Goal: Check status: Check status

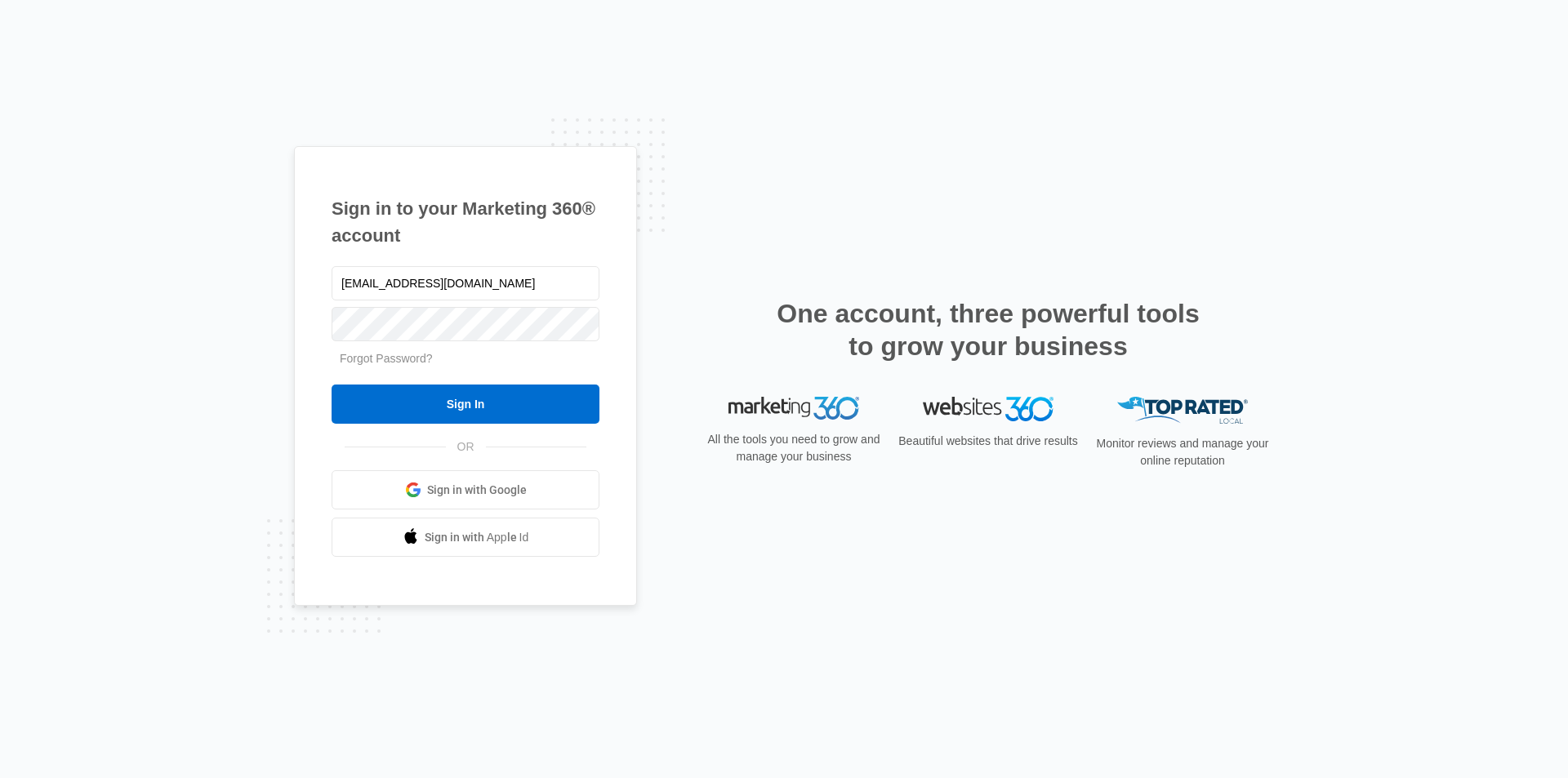
type input "ultimateexpressogden@gmail.com"
click at [332, 384] on input "Sign In" at bounding box center [465, 404] width 268 height 39
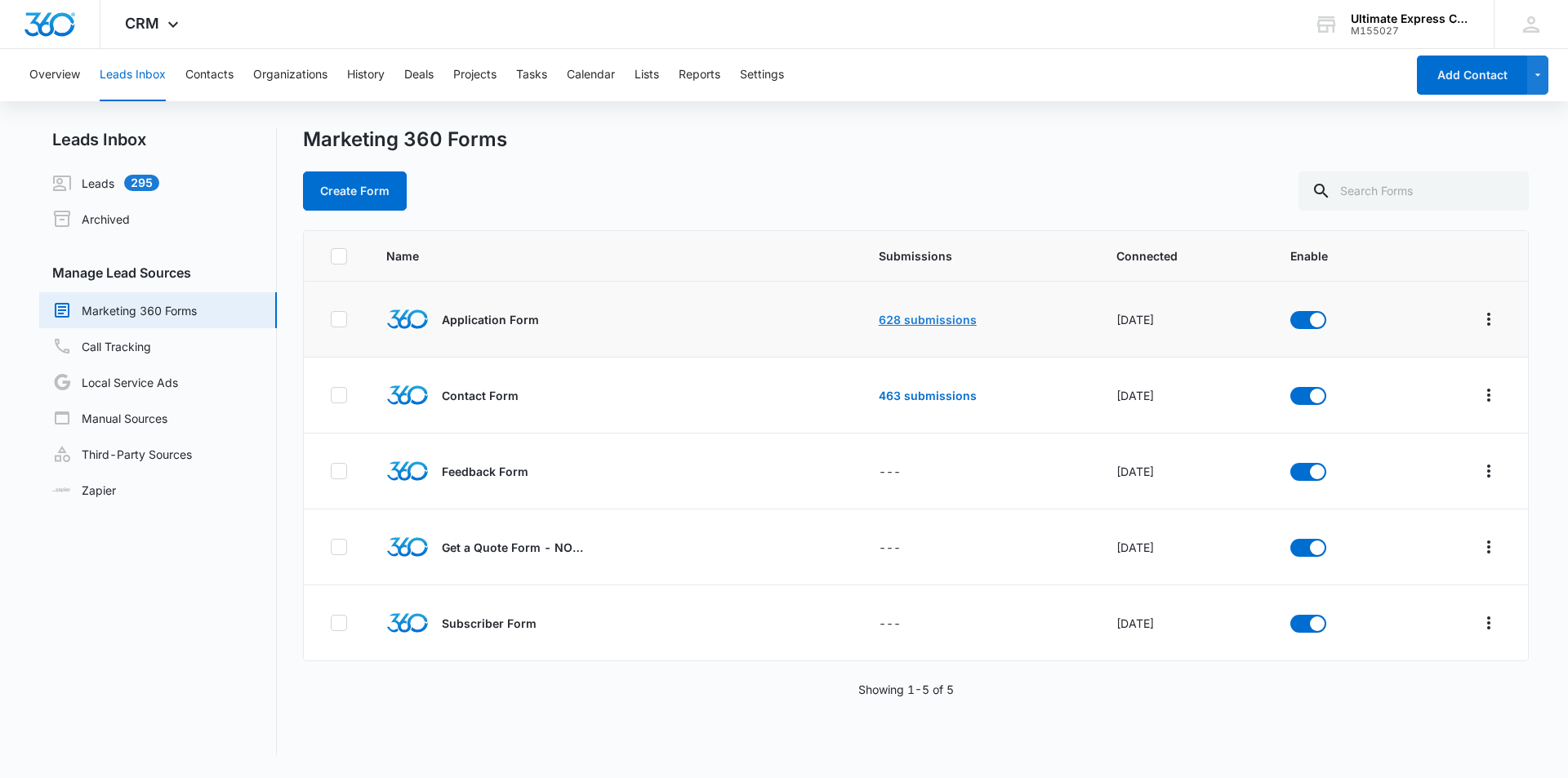
click at [879, 317] on link "628 submissions" at bounding box center [928, 319] width 98 height 14
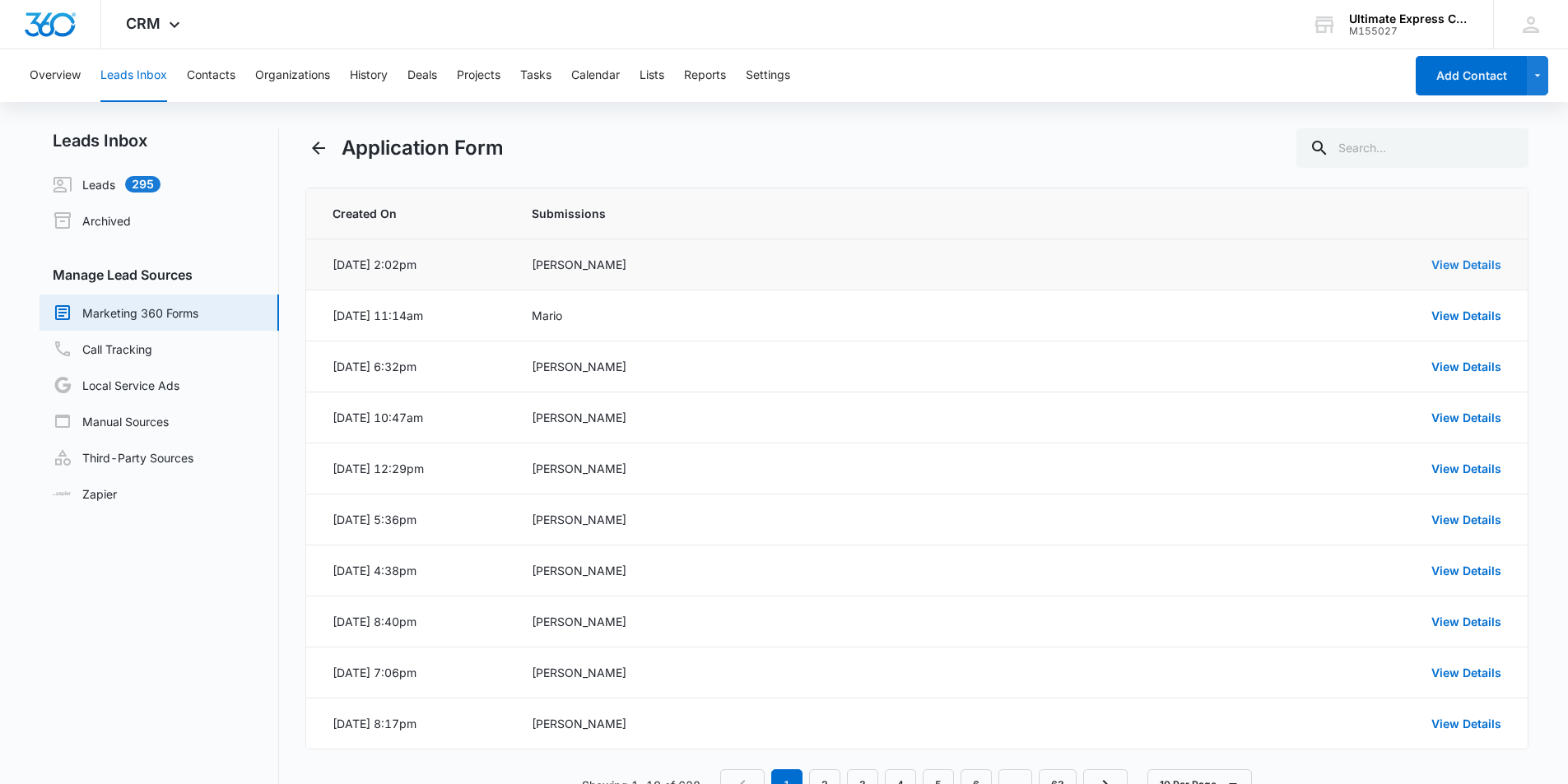
click at [1461, 268] on link "View Details" at bounding box center [1465, 265] width 70 height 14
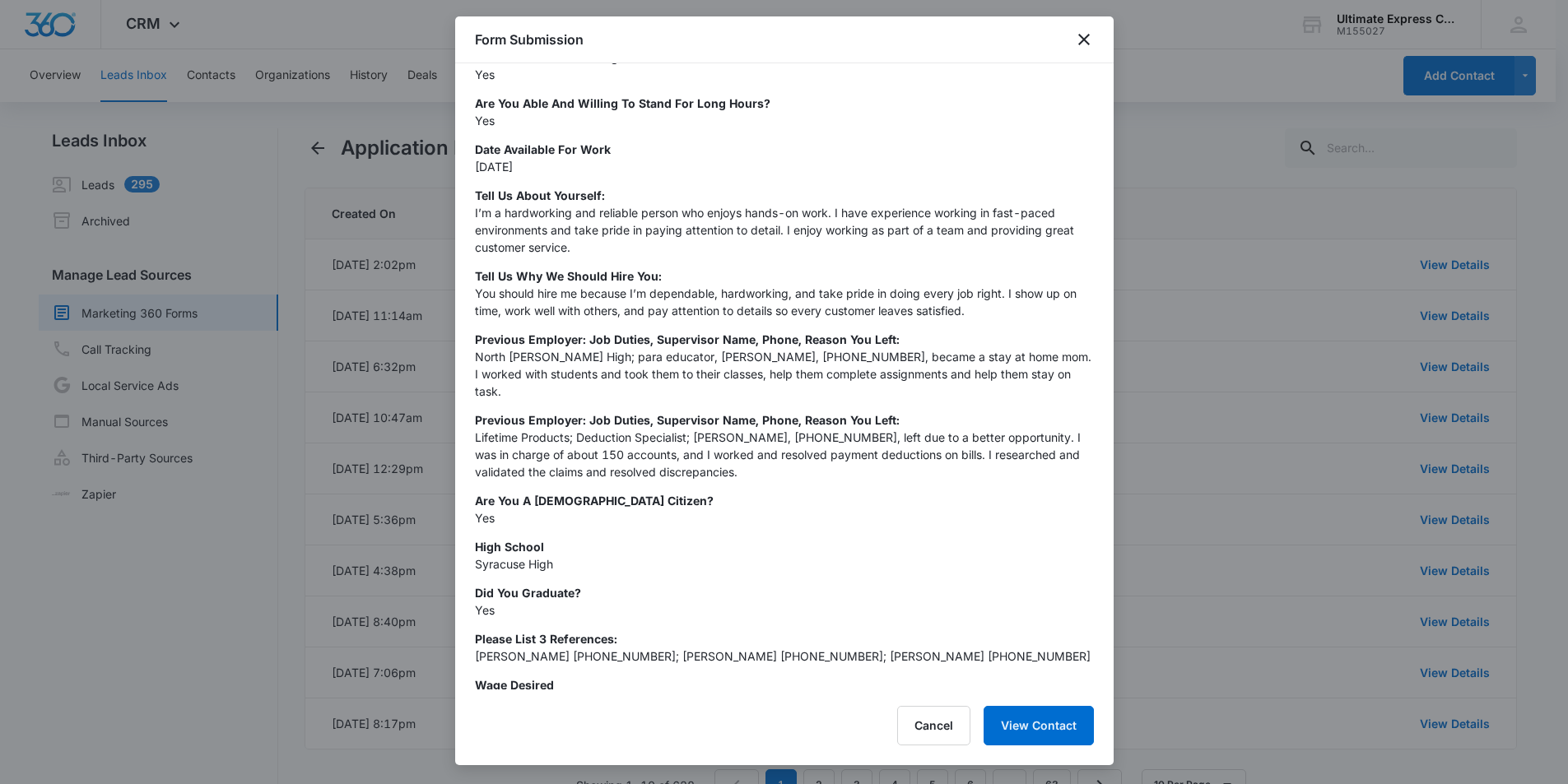
scroll to position [597, 0]
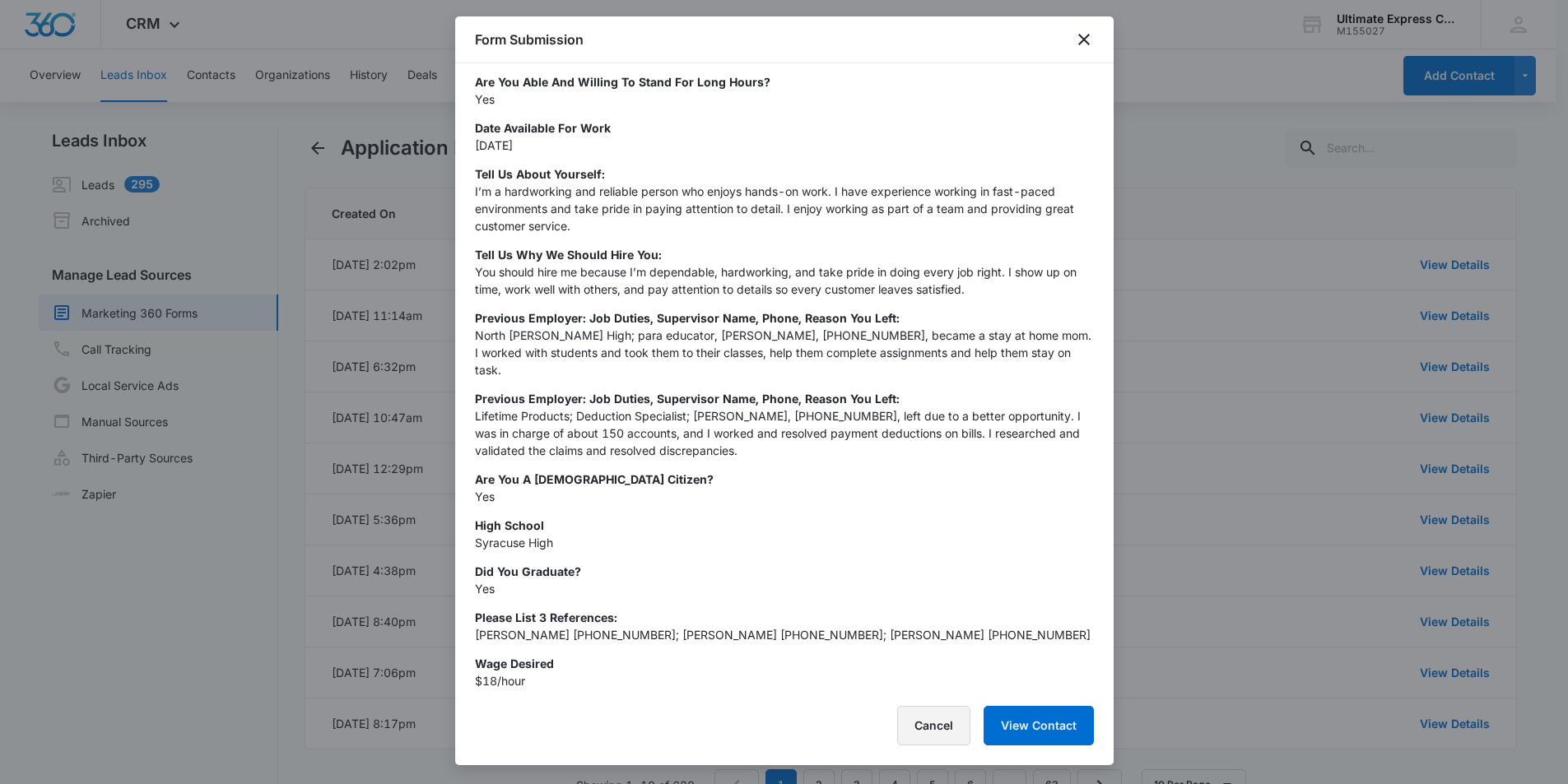
click at [926, 735] on button "Cancel" at bounding box center [933, 725] width 73 height 39
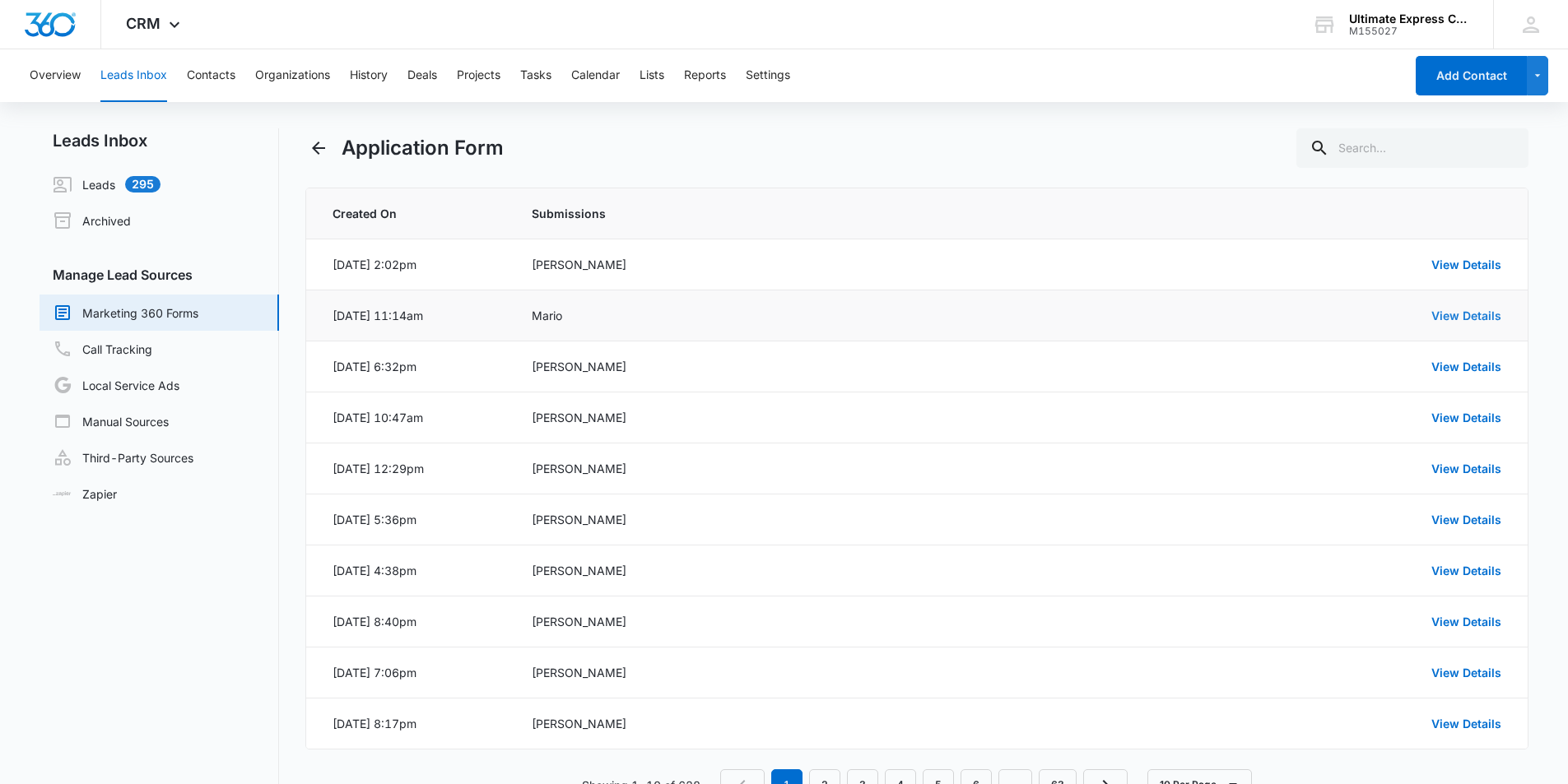
click at [1460, 317] on link "View Details" at bounding box center [1465, 315] width 70 height 14
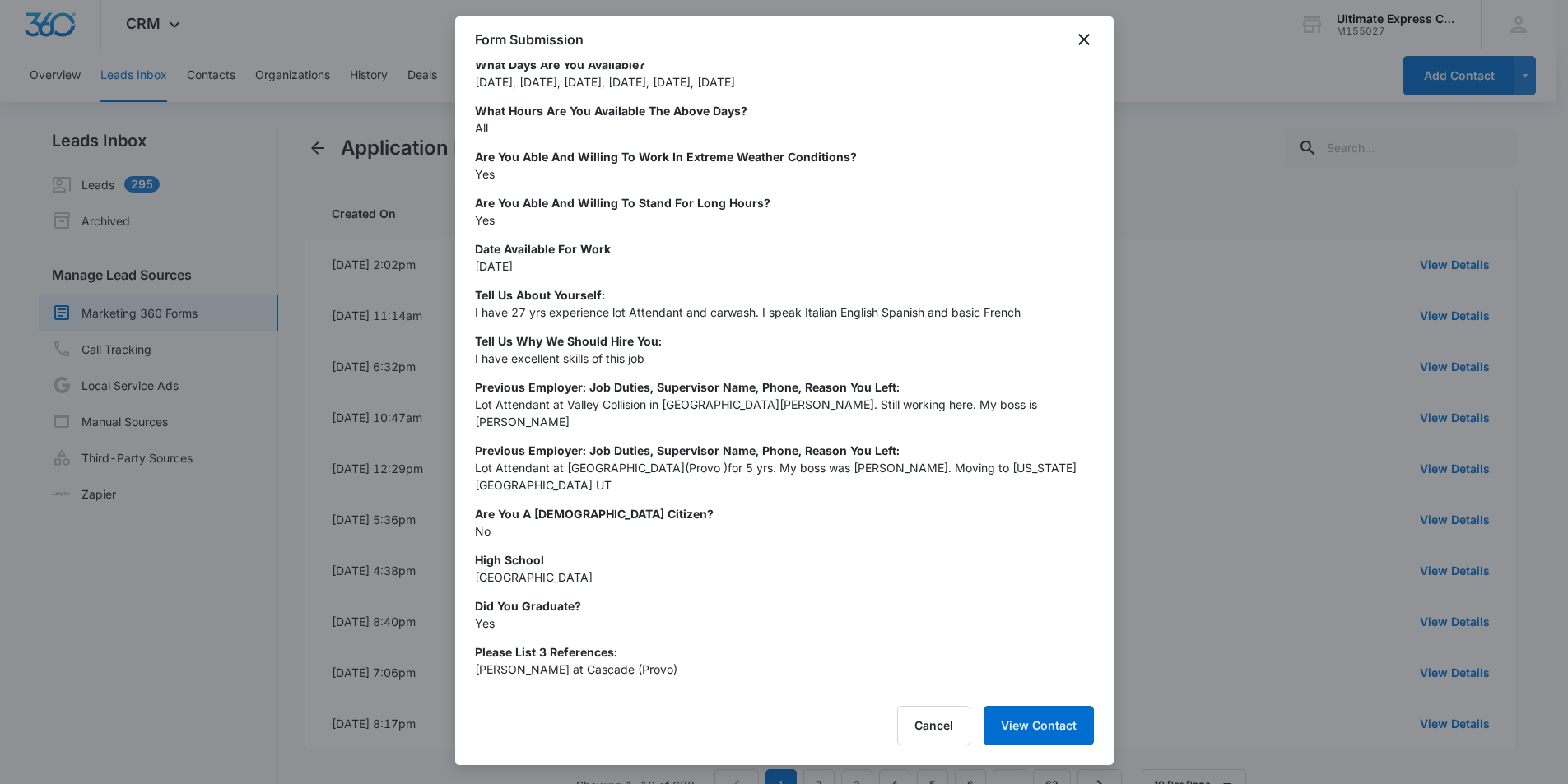
scroll to position [56, 0]
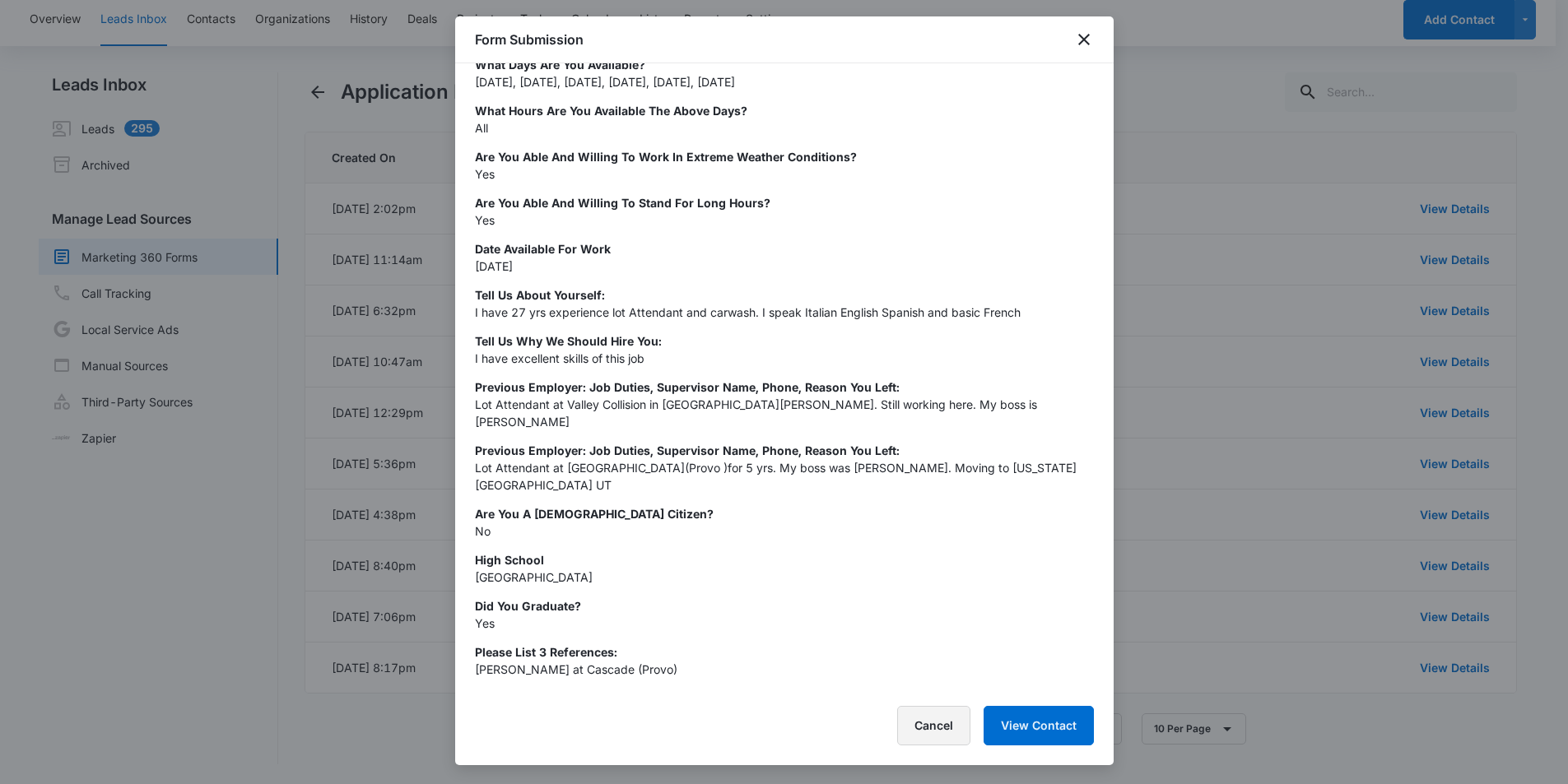
click at [938, 720] on button "Cancel" at bounding box center [933, 725] width 73 height 39
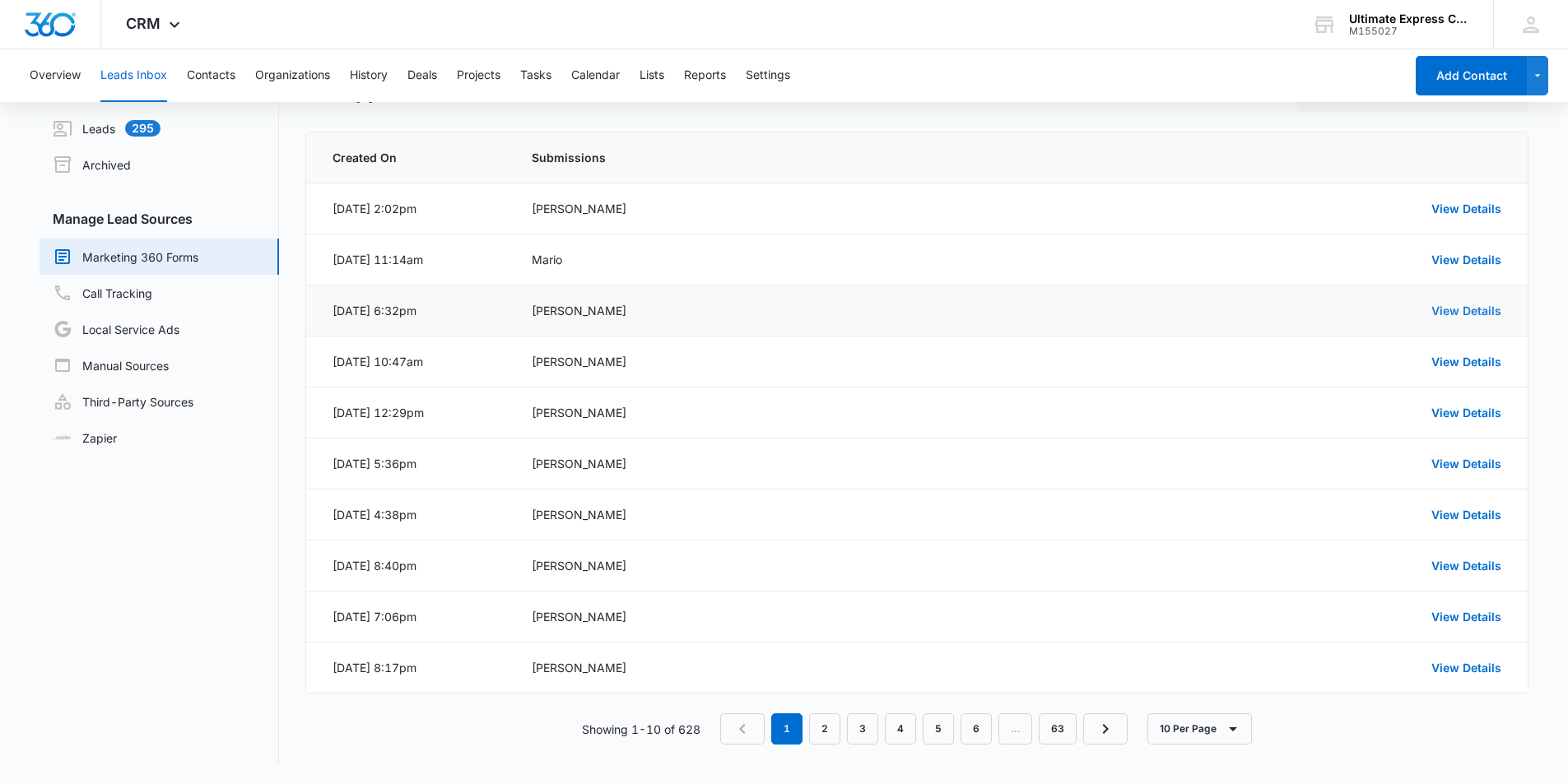
click at [1468, 311] on link "View Details" at bounding box center [1465, 310] width 70 height 14
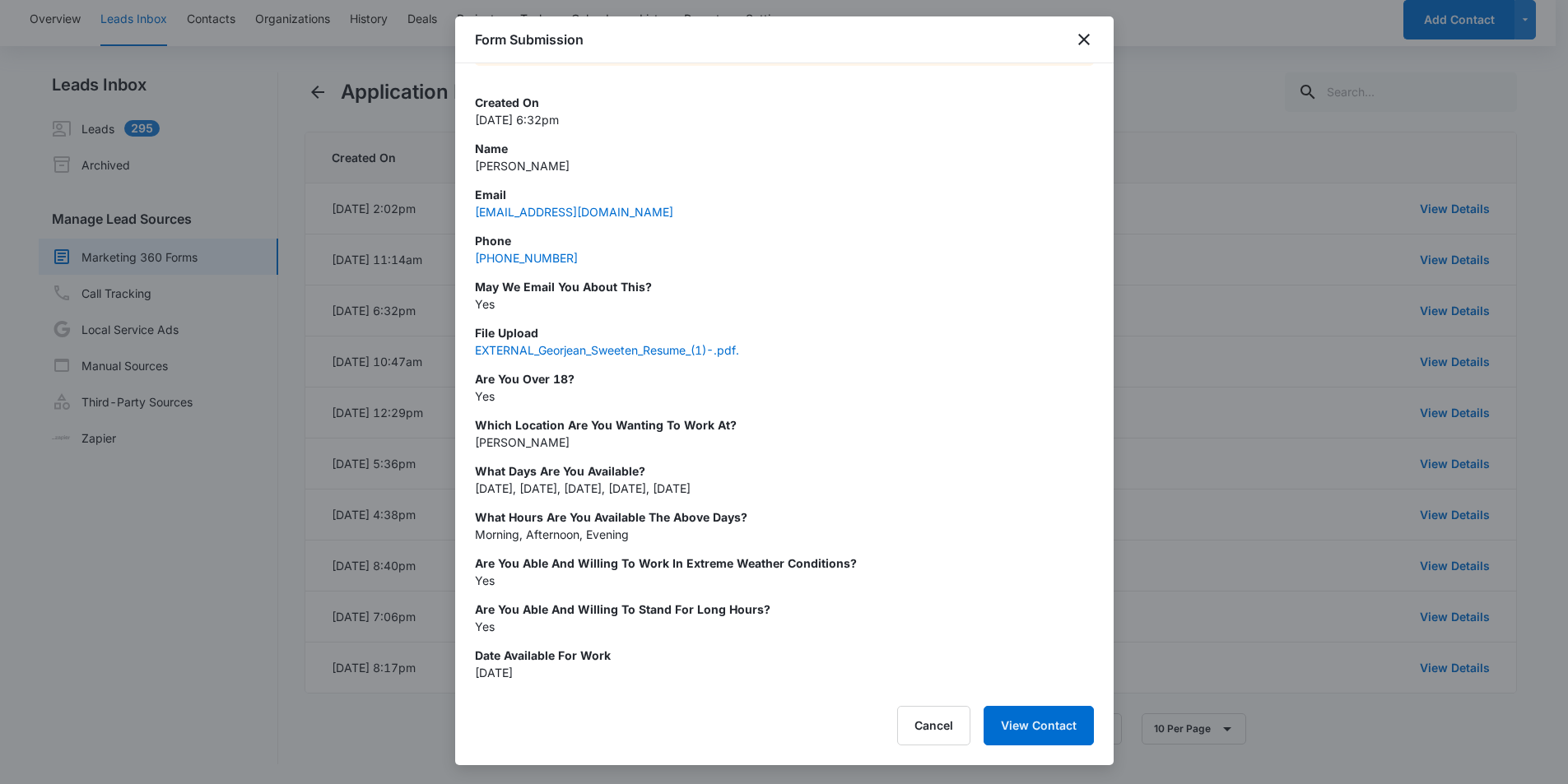
scroll to position [0, 0]
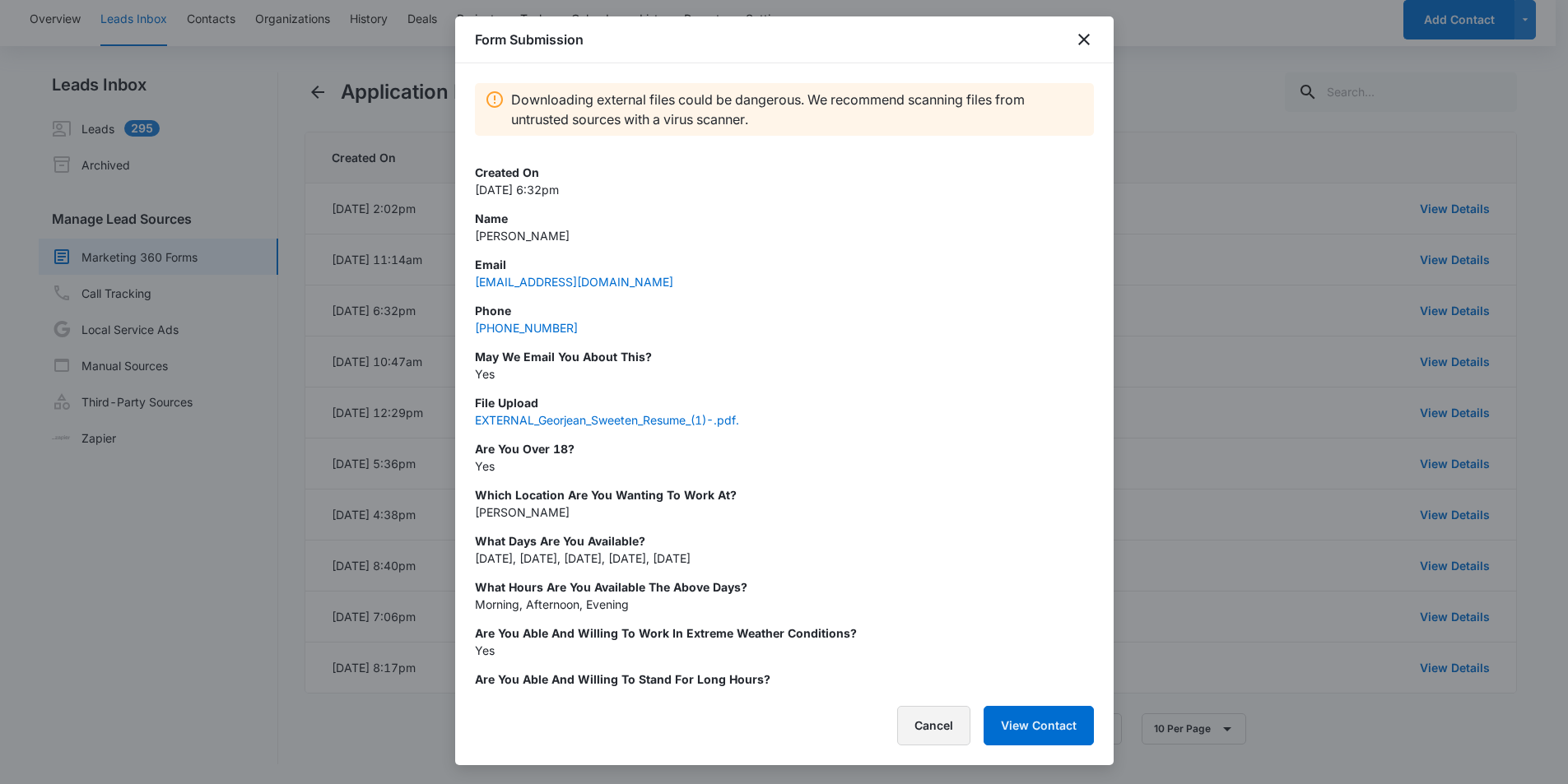
click at [927, 721] on button "Cancel" at bounding box center [933, 725] width 73 height 39
